Goal: Navigation & Orientation: Find specific page/section

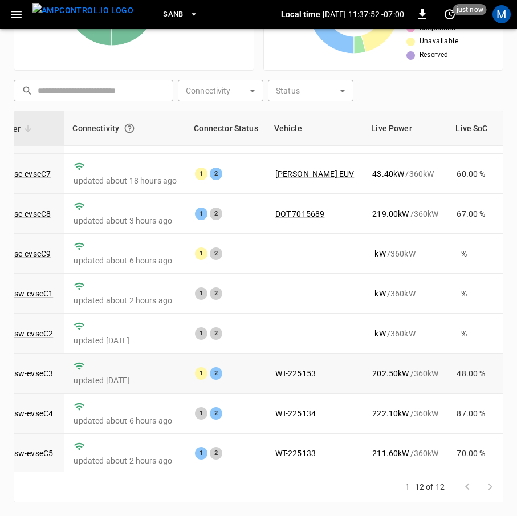
scroll to position [167, 112]
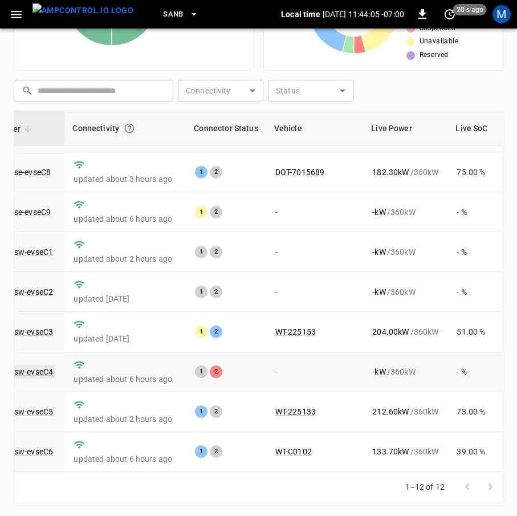
click at [38, 365] on link "ca-sb-sw-evseC4" at bounding box center [23, 372] width 66 height 14
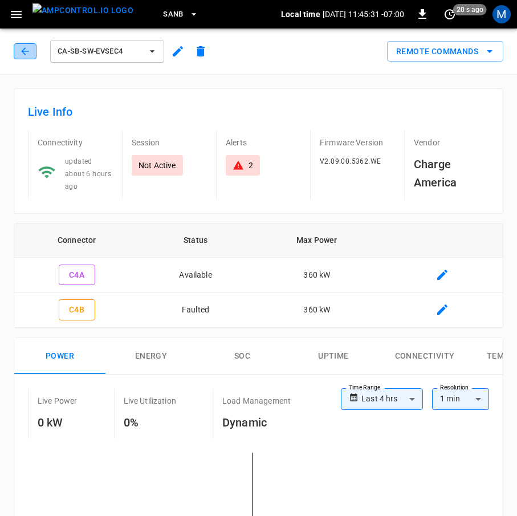
click at [25, 49] on icon "button" at bounding box center [24, 50] width 7 height 7
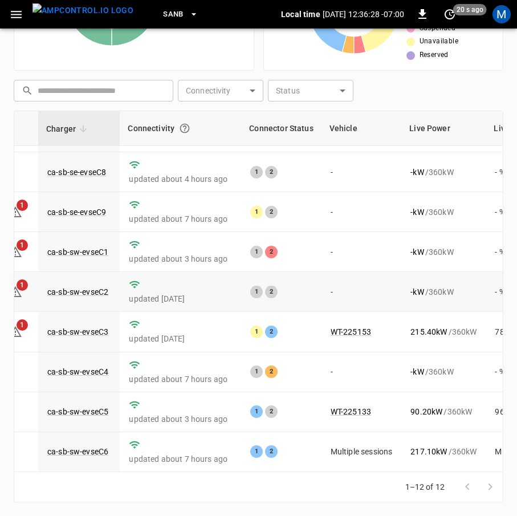
scroll to position [0, 57]
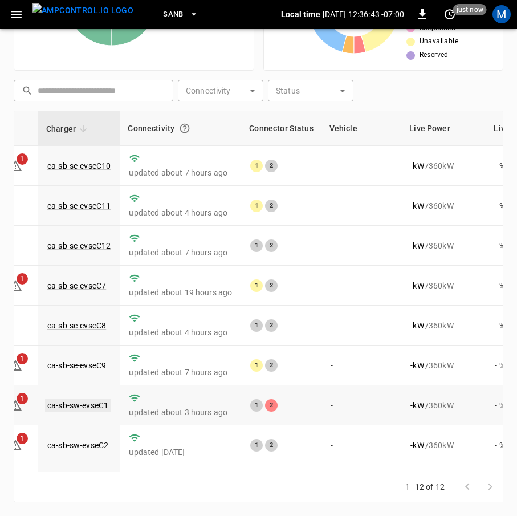
click at [106, 406] on link "ca-sb-sw-evseC1" at bounding box center [78, 405] width 66 height 14
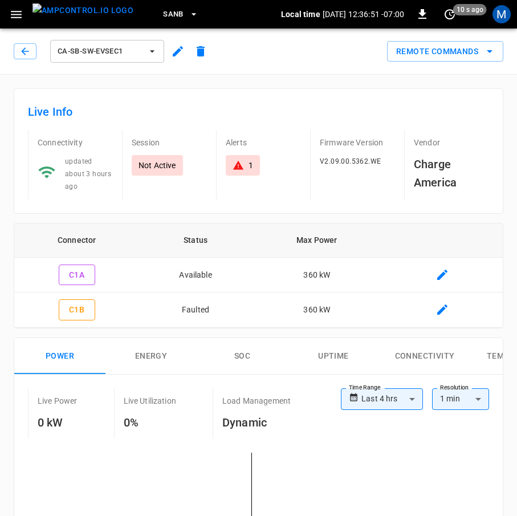
drag, startPoint x: 30, startPoint y: 63, endPoint x: 27, endPoint y: 54, distance: 10.1
click at [30, 63] on div "ca-sb-sw-evseC1" at bounding box center [113, 51] width 198 height 27
click at [27, 53] on icon "button" at bounding box center [24, 51] width 11 height 11
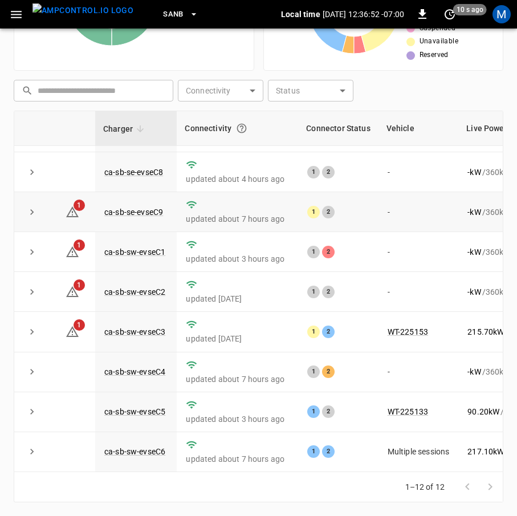
scroll to position [167, 0]
click at [148, 366] on link "ca-sb-sw-evseC4" at bounding box center [135, 372] width 66 height 14
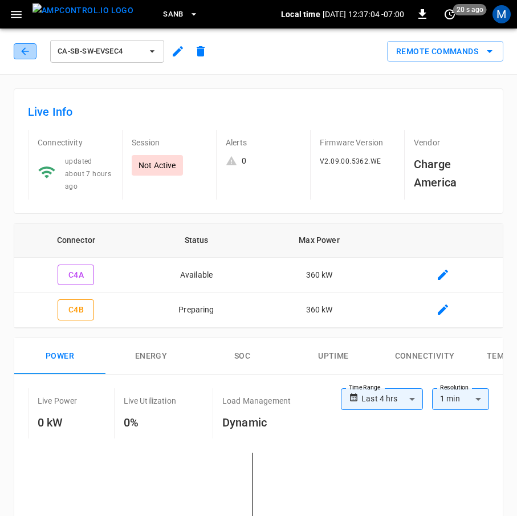
click at [28, 53] on icon "button" at bounding box center [24, 51] width 11 height 11
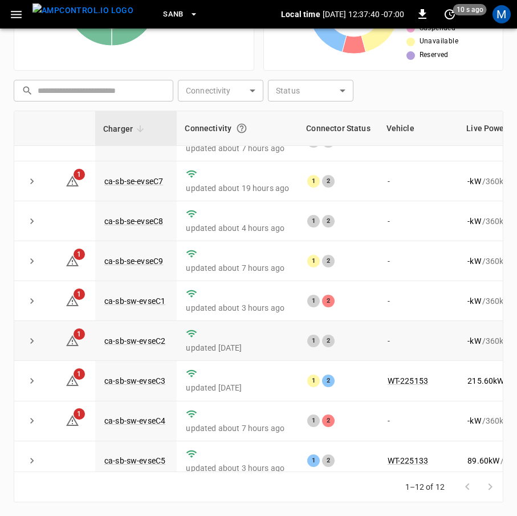
scroll to position [167, 0]
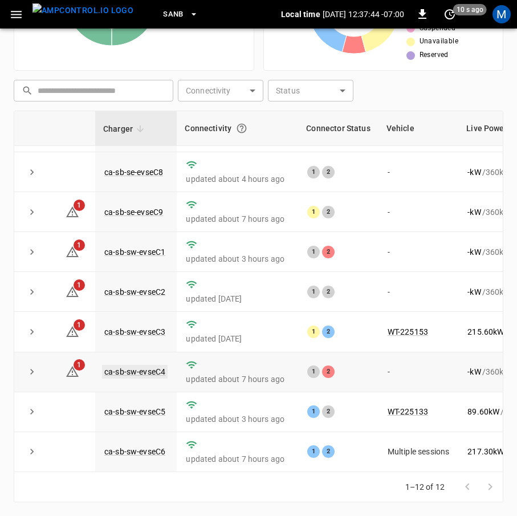
click at [150, 365] on link "ca-sb-sw-evseC4" at bounding box center [135, 372] width 66 height 14
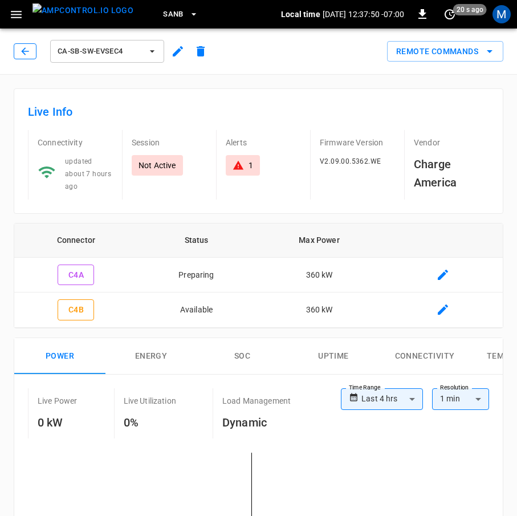
click at [23, 49] on icon "button" at bounding box center [24, 51] width 11 height 11
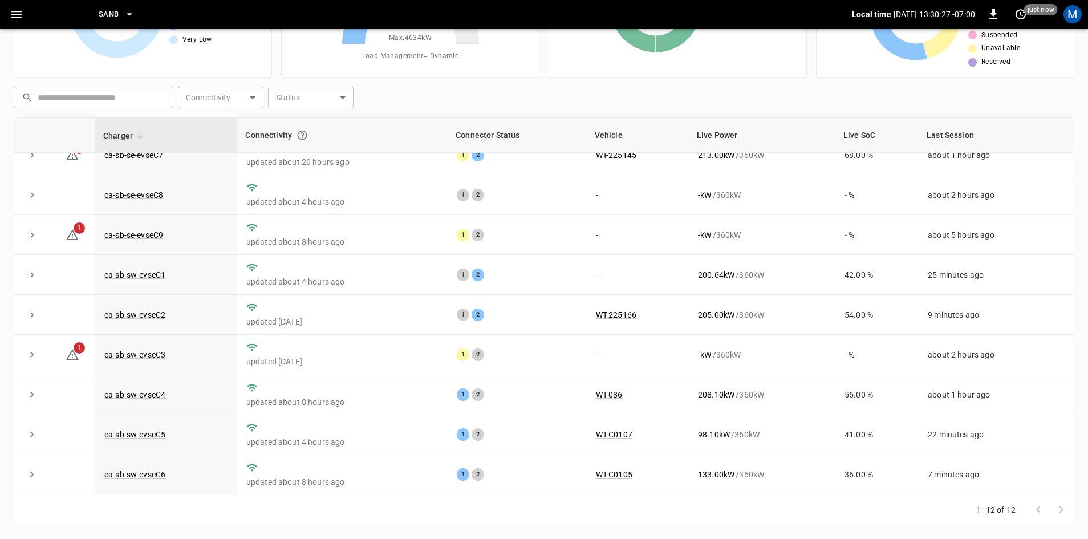
scroll to position [144, 0]
click at [145, 271] on link "ca-sb-sw-evseC1" at bounding box center [135, 275] width 66 height 14
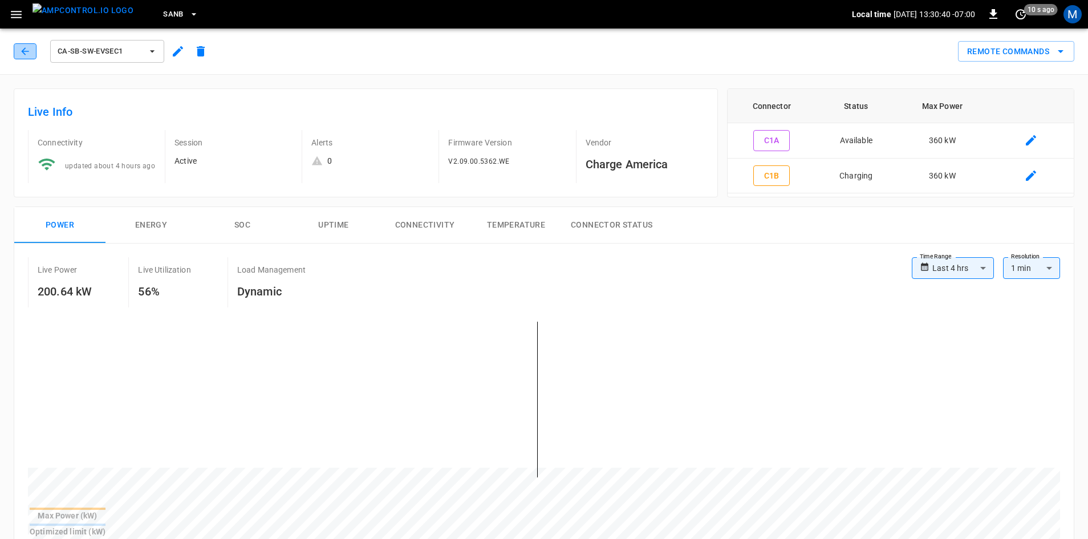
click at [29, 51] on icon "button" at bounding box center [24, 51] width 11 height 11
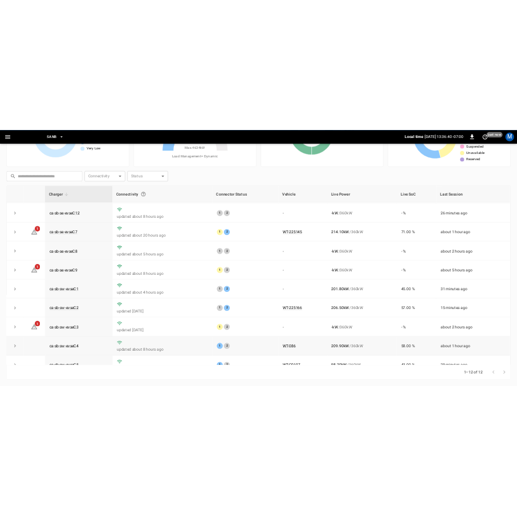
scroll to position [144, 0]
